Goal: Task Accomplishment & Management: Manage account settings

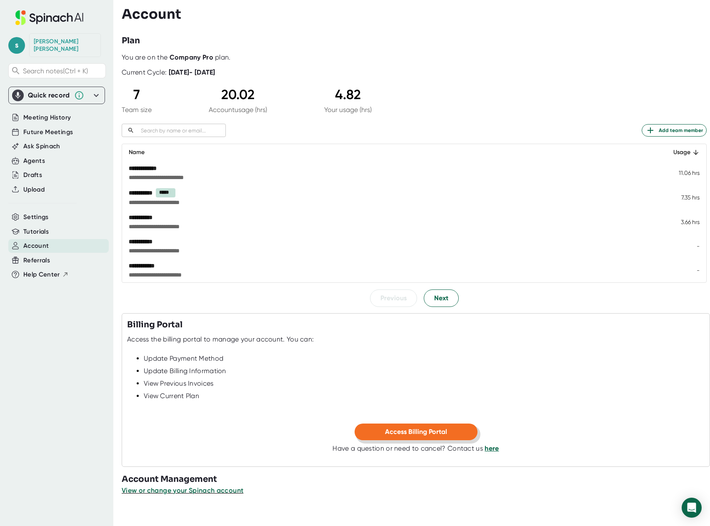
click at [406, 432] on span "Access Billing Portal" at bounding box center [416, 432] width 62 height 8
click at [210, 489] on span "View or change your Spinach account" at bounding box center [183, 491] width 123 height 8
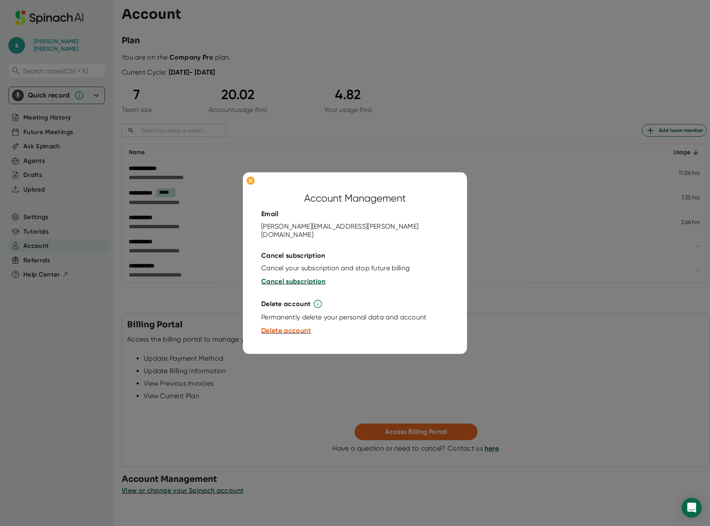
click at [292, 278] on span "Cancel subscription" at bounding box center [293, 282] width 65 height 8
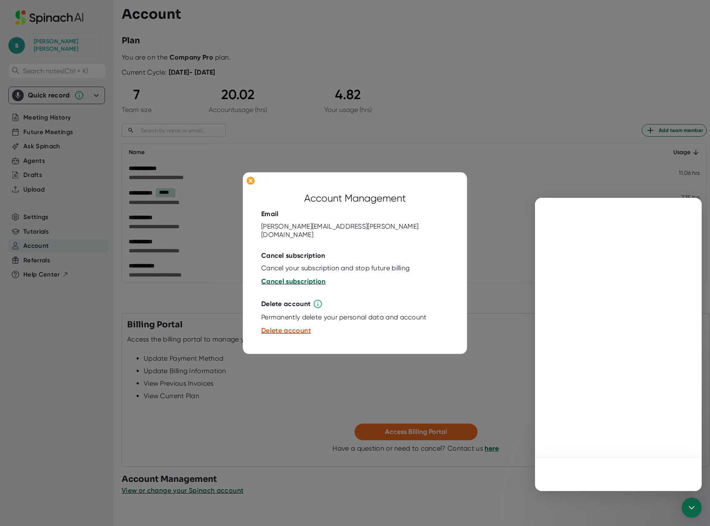
click at [292, 278] on span "Cancel subscription" at bounding box center [293, 282] width 65 height 8
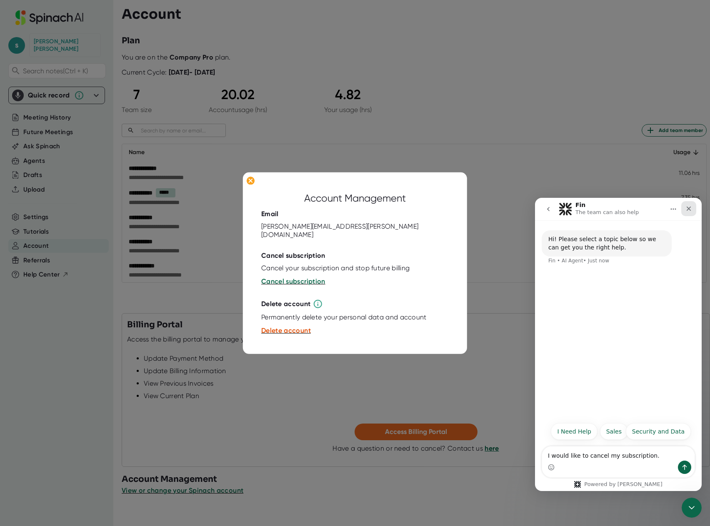
click at [687, 211] on icon "Close" at bounding box center [689, 208] width 7 height 7
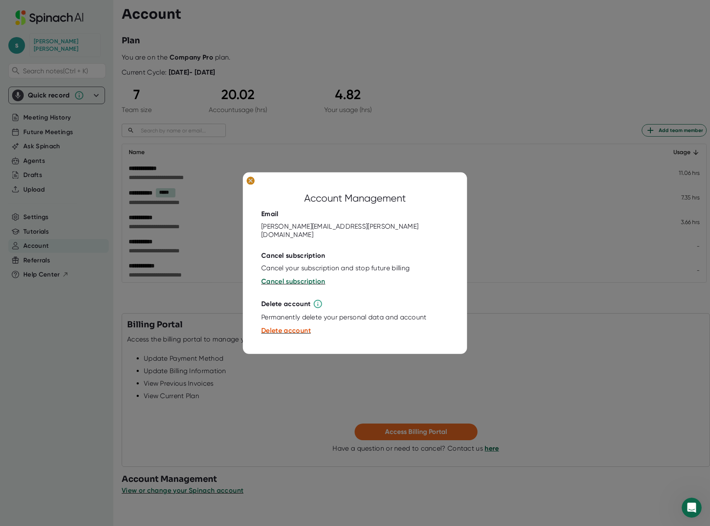
click at [253, 185] on ellipse at bounding box center [251, 181] width 8 height 8
